Goal: Information Seeking & Learning: Learn about a topic

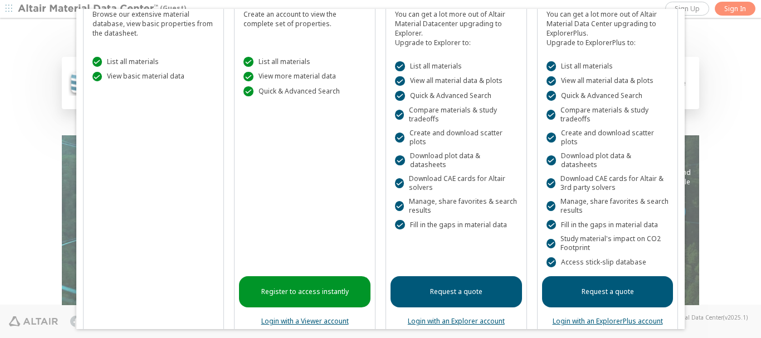
scroll to position [63, 0]
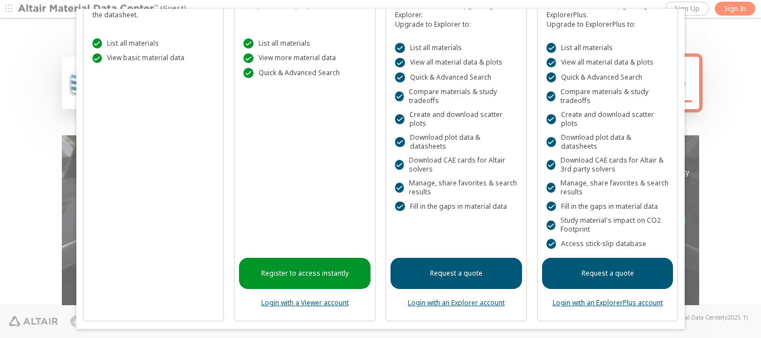
click at [283, 276] on link "Register to access instantly" at bounding box center [304, 273] width 131 height 31
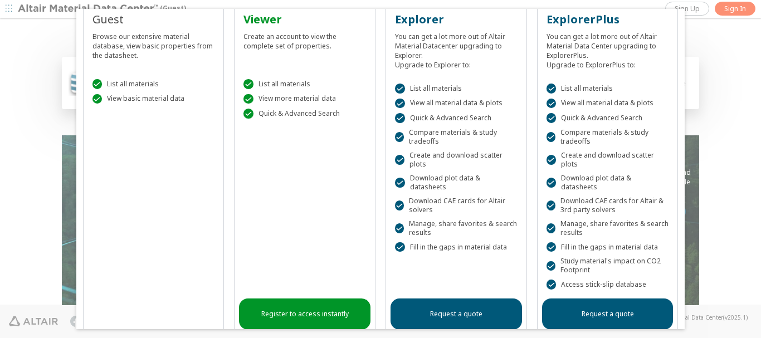
scroll to position [0, 0]
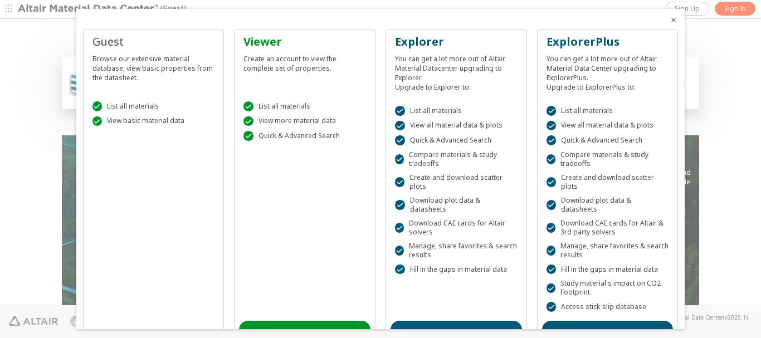
click at [108, 47] on div "Guest" at bounding box center [153, 42] width 123 height 16
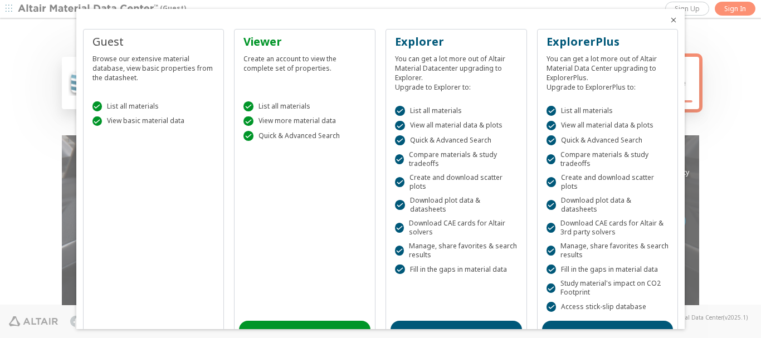
click at [112, 43] on div "Guest" at bounding box center [153, 42] width 123 height 16
click at [160, 128] on div " List all materials  View basic material data" at bounding box center [153, 110] width 131 height 47
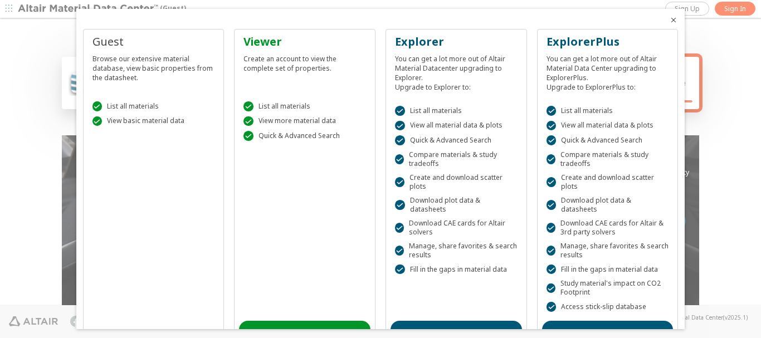
click at [720, 35] on div at bounding box center [380, 169] width 761 height 338
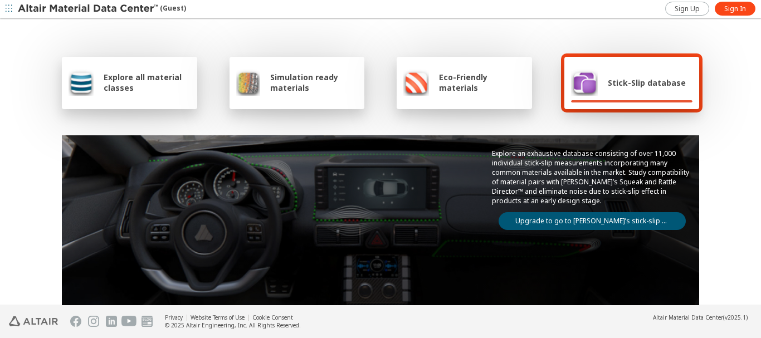
click at [143, 97] on div "Explore all material classes" at bounding box center [129, 83] width 135 height 52
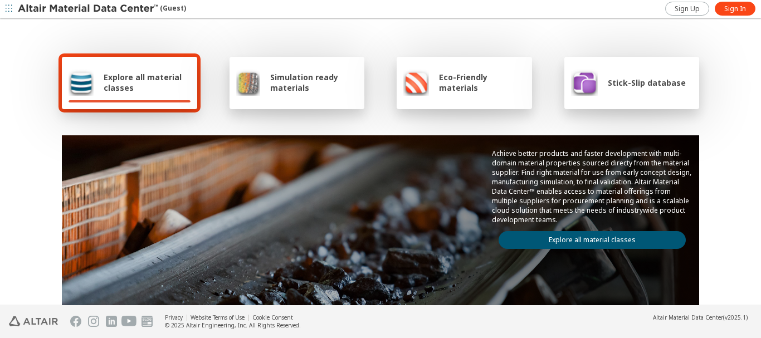
click at [555, 237] on link "Explore all material classes" at bounding box center [592, 240] width 187 height 18
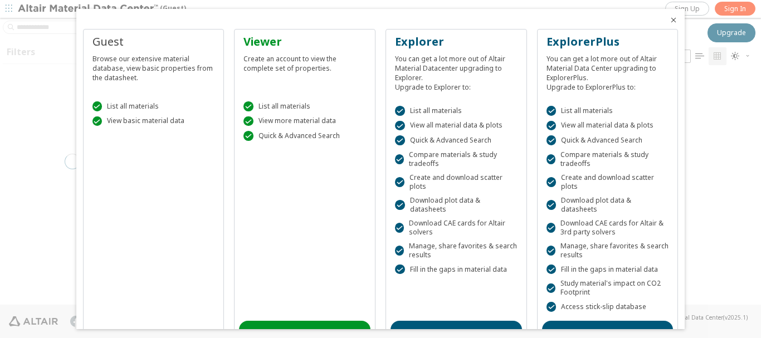
click at [669, 20] on icon "Close" at bounding box center [673, 20] width 9 height 9
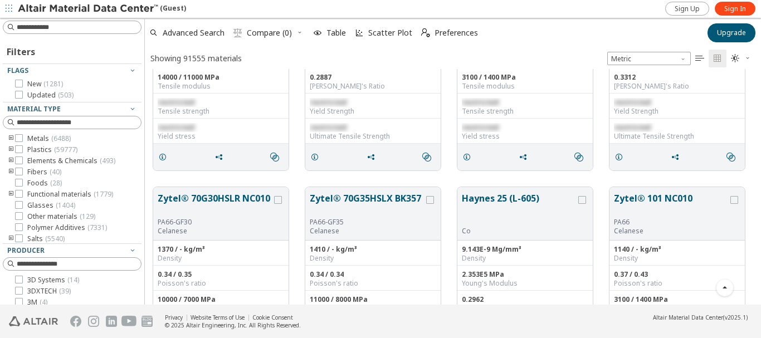
scroll to position [669, 0]
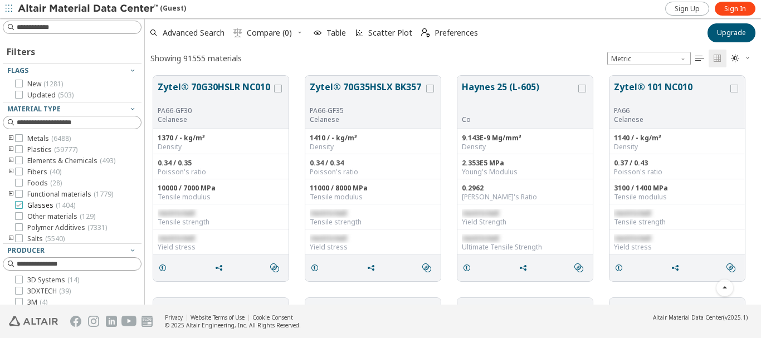
click at [20, 208] on icon at bounding box center [19, 205] width 8 height 8
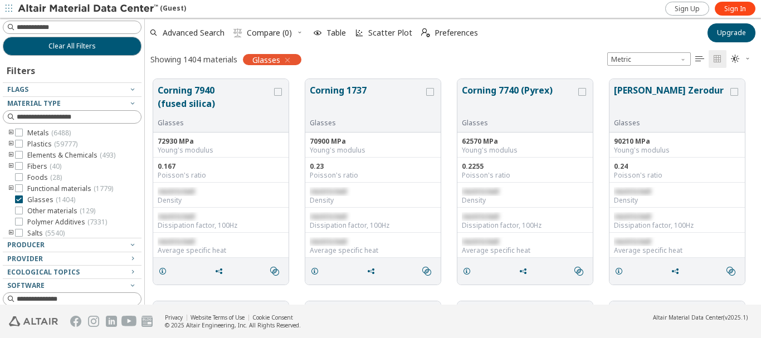
click at [142, 298] on div at bounding box center [142, 161] width 6 height 287
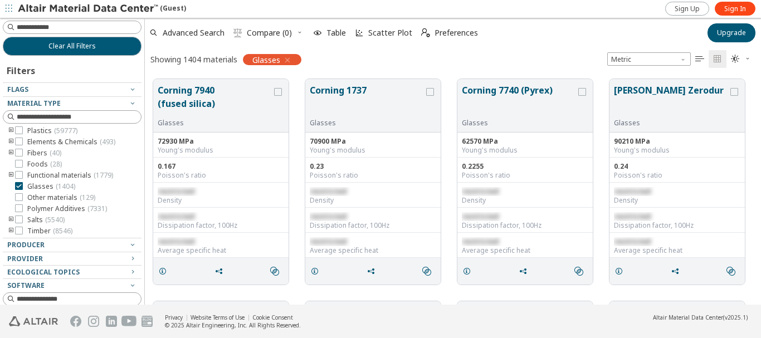
click at [11, 152] on icon "toogle group" at bounding box center [11, 153] width 8 height 9
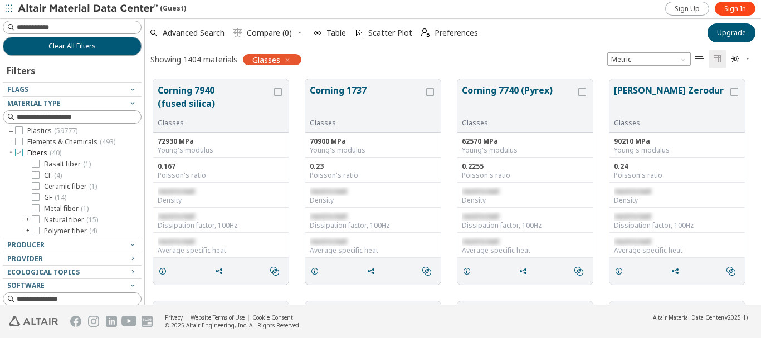
click at [19, 153] on icon at bounding box center [19, 153] width 8 height 8
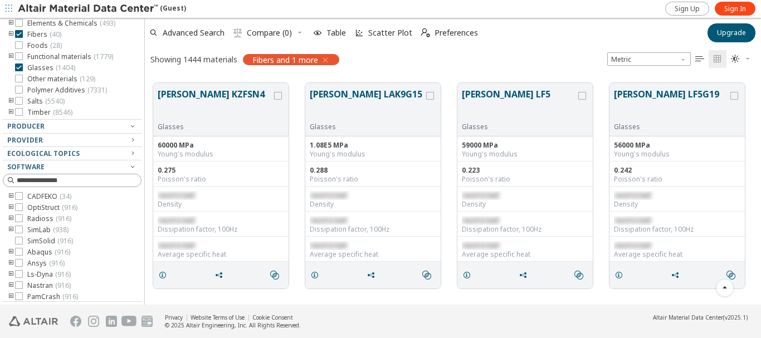
scroll to position [1352, 0]
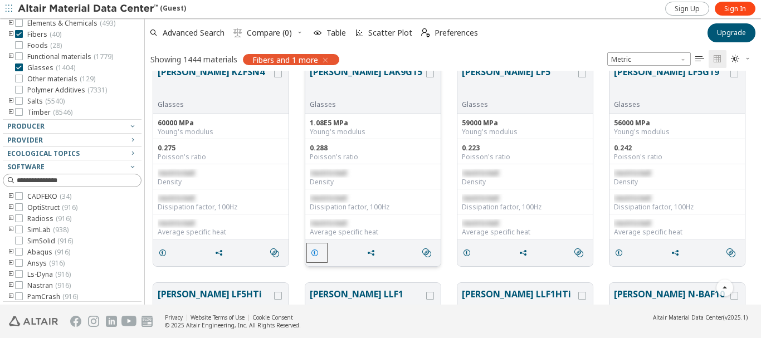
click at [315, 253] on icon "grid" at bounding box center [314, 252] width 9 height 9
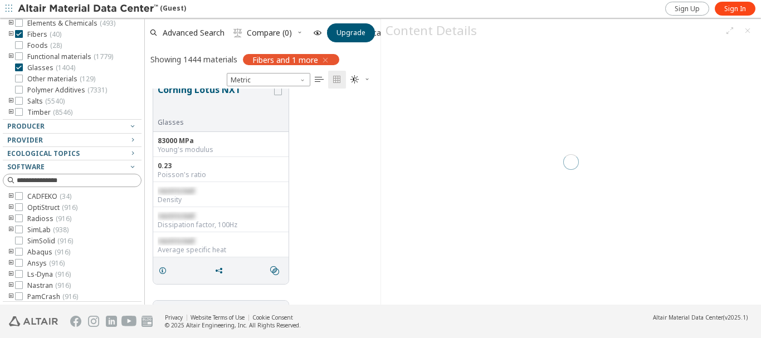
scroll to position [208, 227]
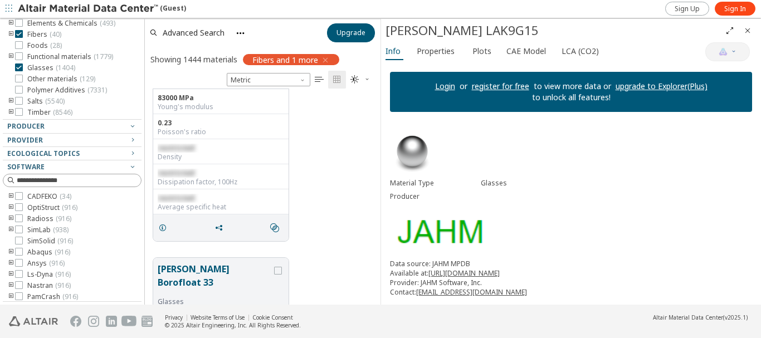
scroll to position [1397, 0]
click at [632, 218] on div "Material Type Glasses Producer Data source: JAHM MPDB Available at: https://www…" at bounding box center [571, 339] width 380 height 437
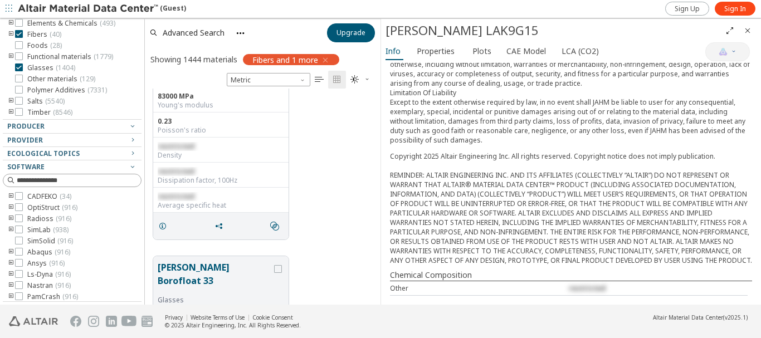
scroll to position [263, 0]
click at [748, 27] on icon "Close" at bounding box center [747, 30] width 9 height 9
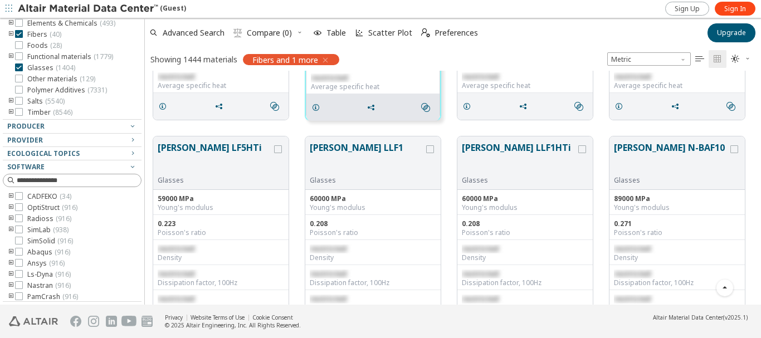
scroll to position [1508, 0]
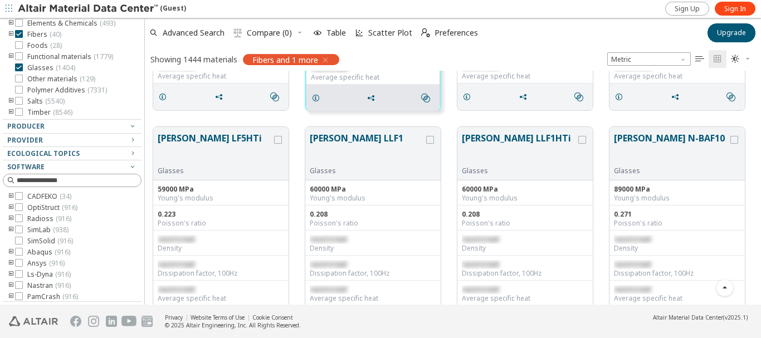
click at [603, 286] on div "Schott LF5HTi Glasses 59000 MPa Young's modulus 0.223 Poisson's ratio restricte…" at bounding box center [453, 230] width 616 height 222
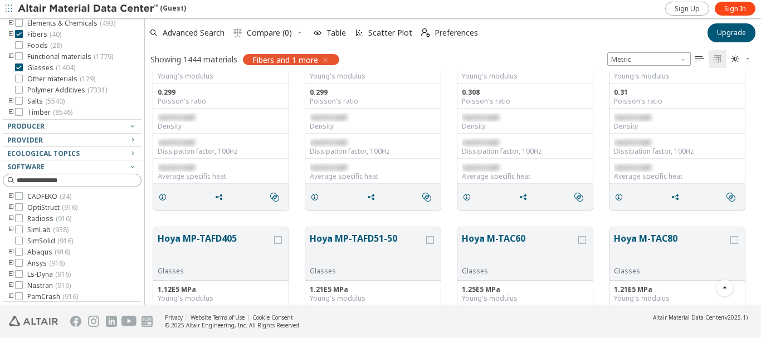
scroll to position [15413, 0]
